Goal: Task Accomplishment & Management: Use online tool/utility

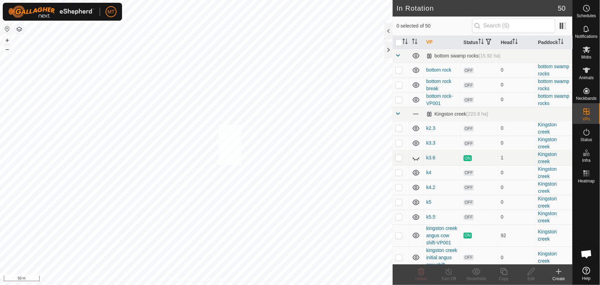
checkbox input "true"
click at [588, 76] on span "Animals" at bounding box center [586, 78] width 15 height 4
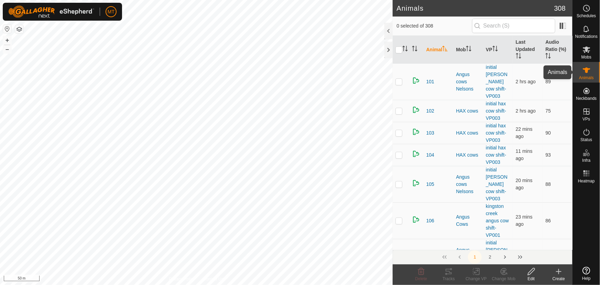
click at [587, 75] on es-animals-svg-icon at bounding box center [586, 70] width 12 height 11
checkbox input "true"
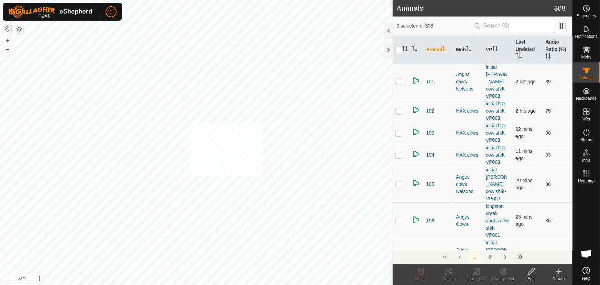
checkbox input "true"
click at [446, 272] on icon at bounding box center [448, 271] width 8 height 8
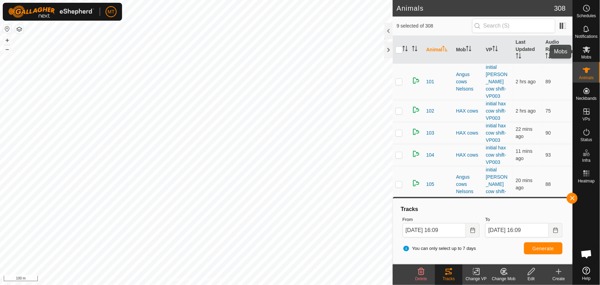
click at [582, 52] on icon at bounding box center [586, 49] width 8 height 8
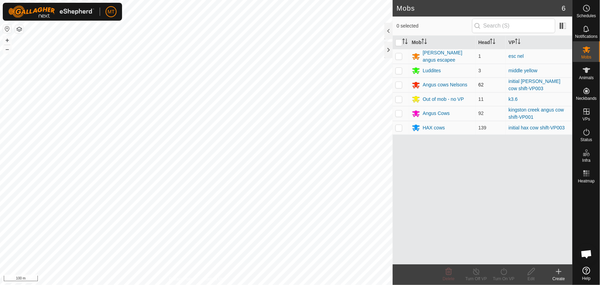
click at [396, 82] on p-checkbox at bounding box center [398, 84] width 7 height 5
checkbox input "true"
click at [500, 272] on icon at bounding box center [503, 271] width 9 height 8
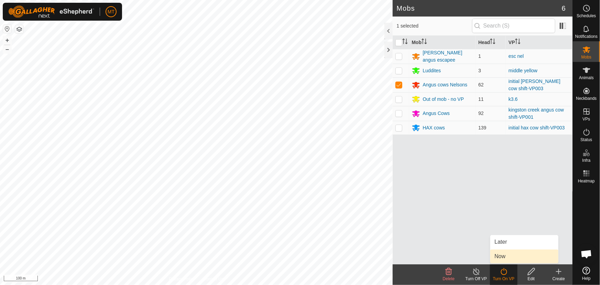
click at [500, 256] on link "Now" at bounding box center [524, 256] width 68 height 14
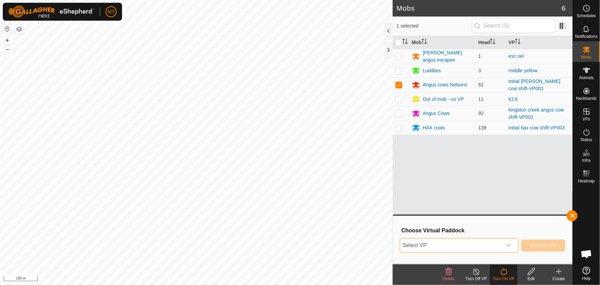
click at [426, 245] on span "Select VP" at bounding box center [450, 245] width 101 height 14
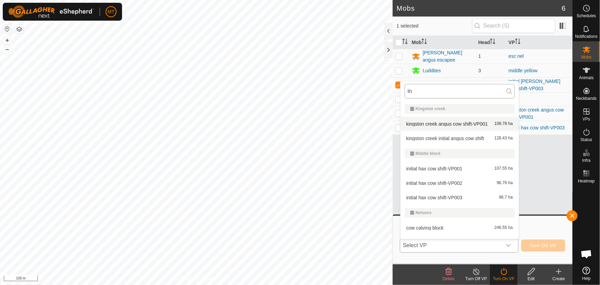
type input "i"
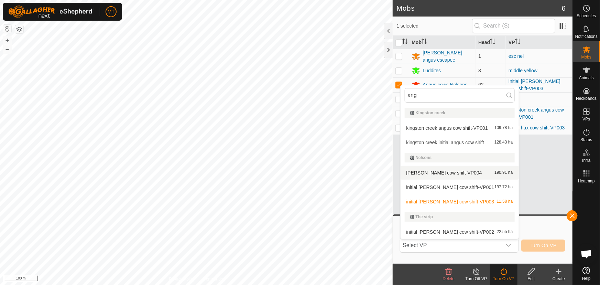
type input "ang"
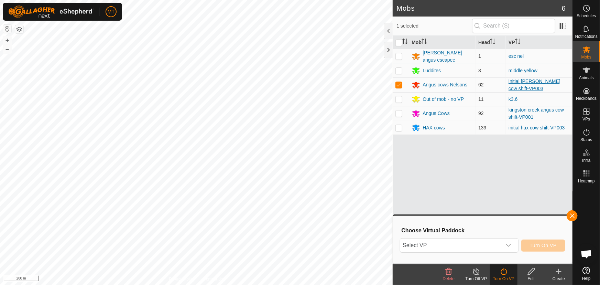
click at [515, 81] on link "initial [PERSON_NAME] cow shift-VP003" at bounding box center [534, 84] width 52 height 13
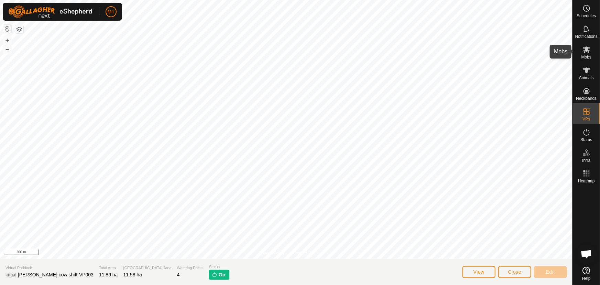
click at [590, 52] on icon at bounding box center [586, 49] width 8 height 8
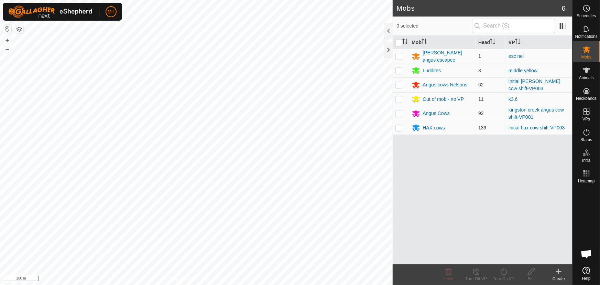
click at [431, 125] on div "HAX cows" at bounding box center [434, 127] width 22 height 7
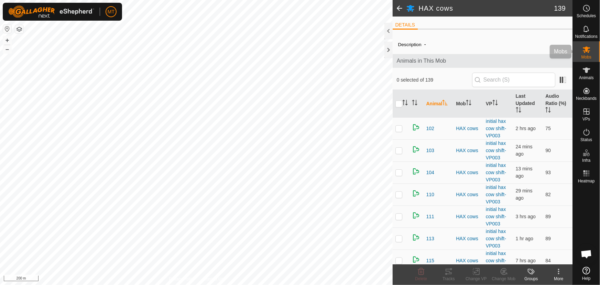
click at [583, 48] on icon at bounding box center [587, 49] width 8 height 7
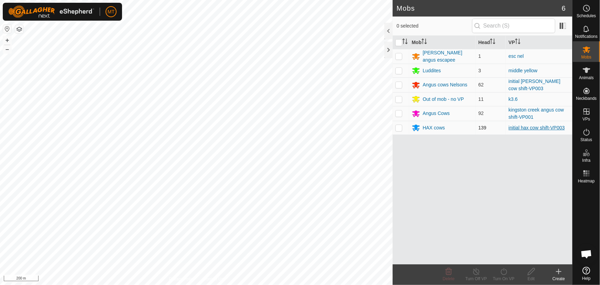
click at [525, 126] on link "initial hax cow shift-VP003" at bounding box center [536, 127] width 56 height 5
